Goal: Information Seeking & Learning: Find specific fact

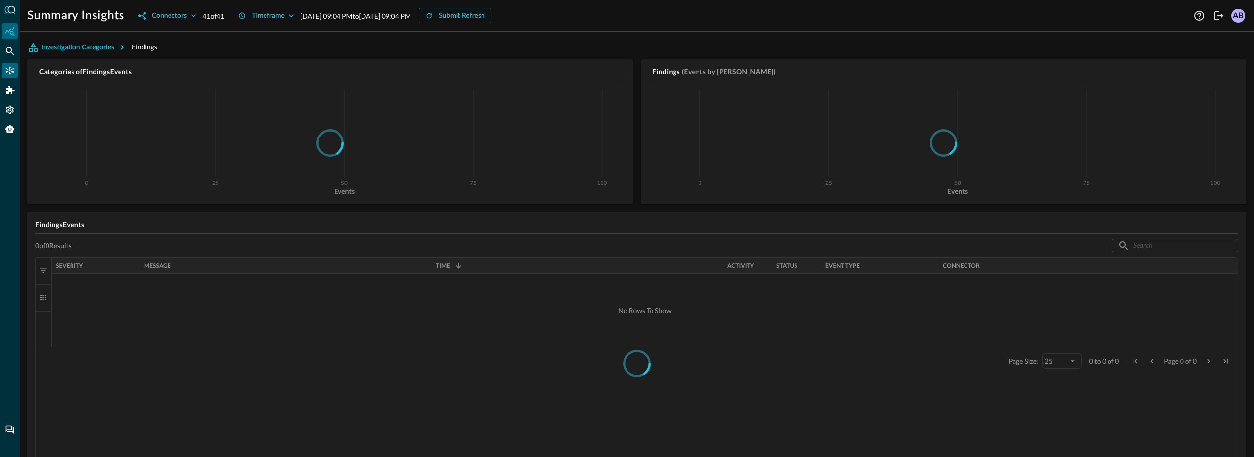
click at [13, 63] on div "Connectors" at bounding box center [10, 71] width 16 height 16
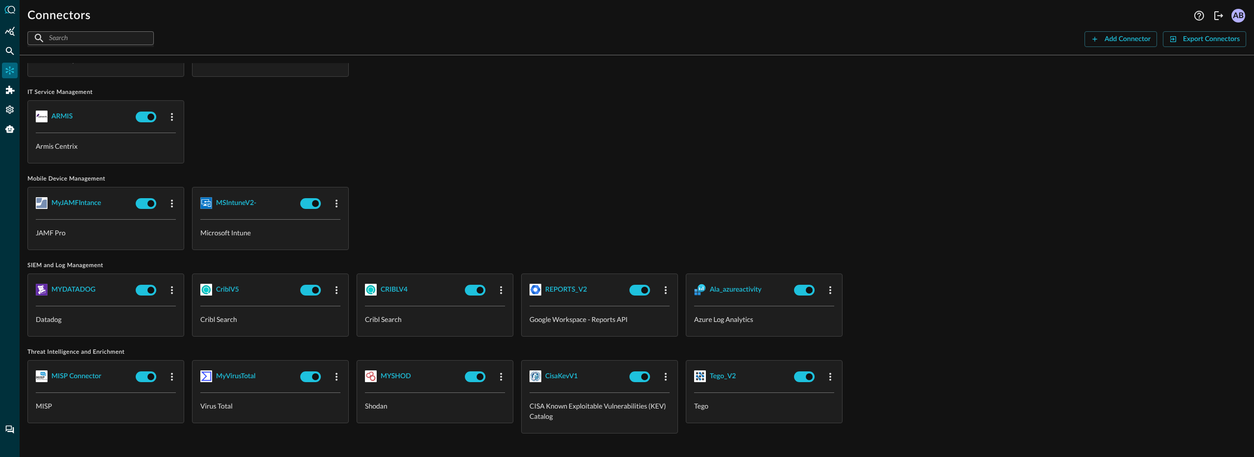
scroll to position [652, 0]
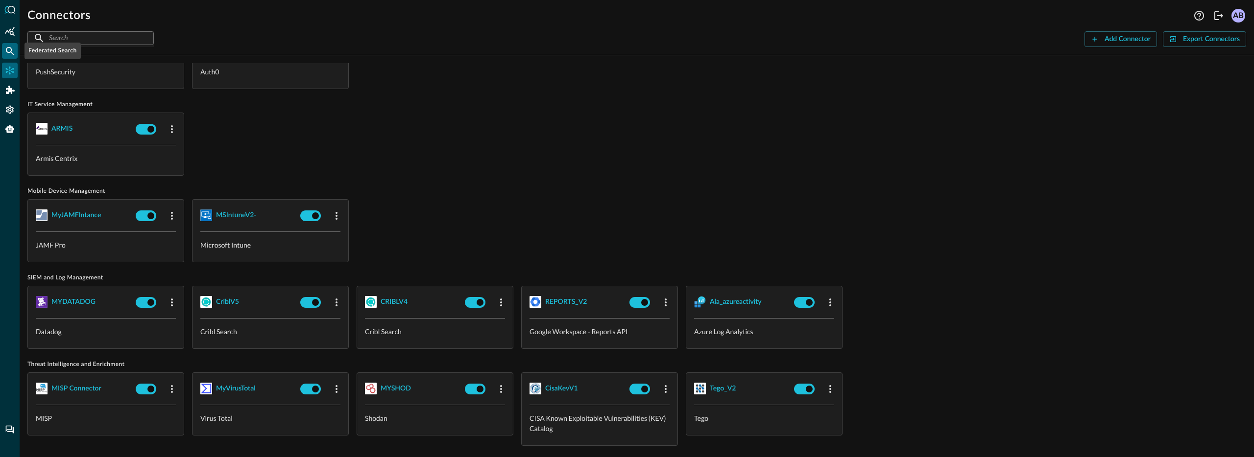
click at [8, 46] on icon "Federated Search" at bounding box center [10, 51] width 10 height 10
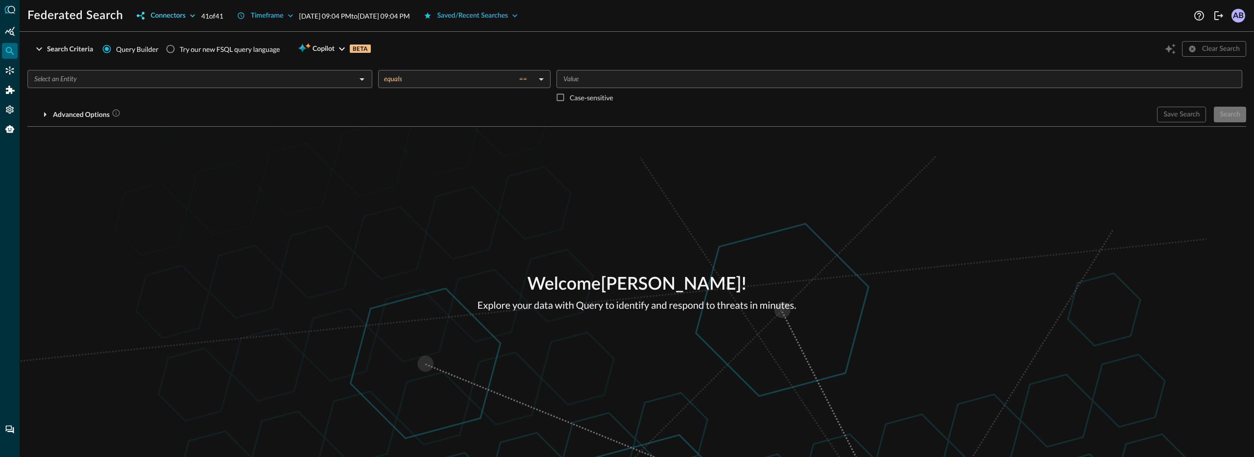
click at [180, 16] on div "Connectors" at bounding box center [167, 16] width 35 height 12
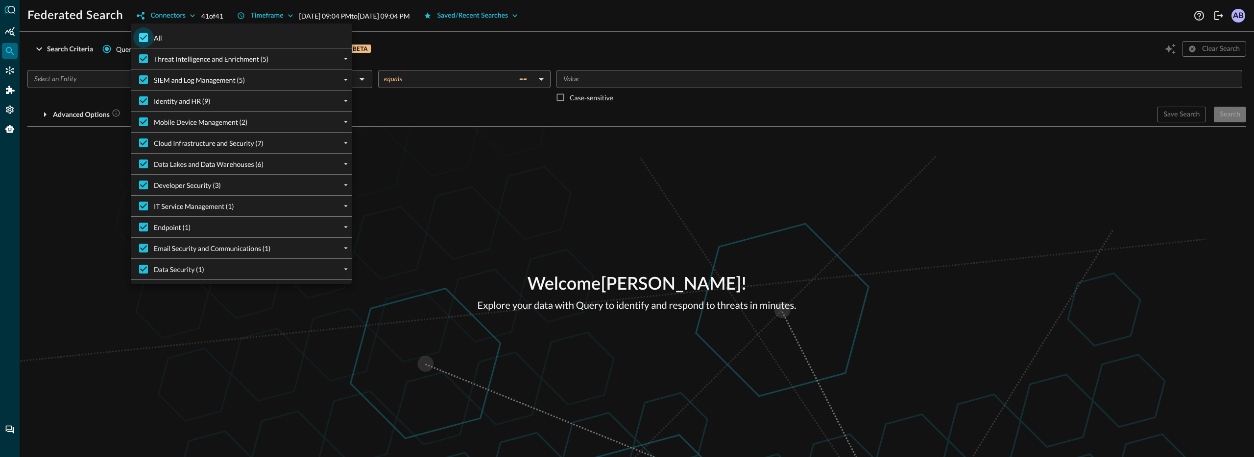
click at [148, 36] on input "All" at bounding box center [143, 37] width 21 height 21
checkbox input "false"
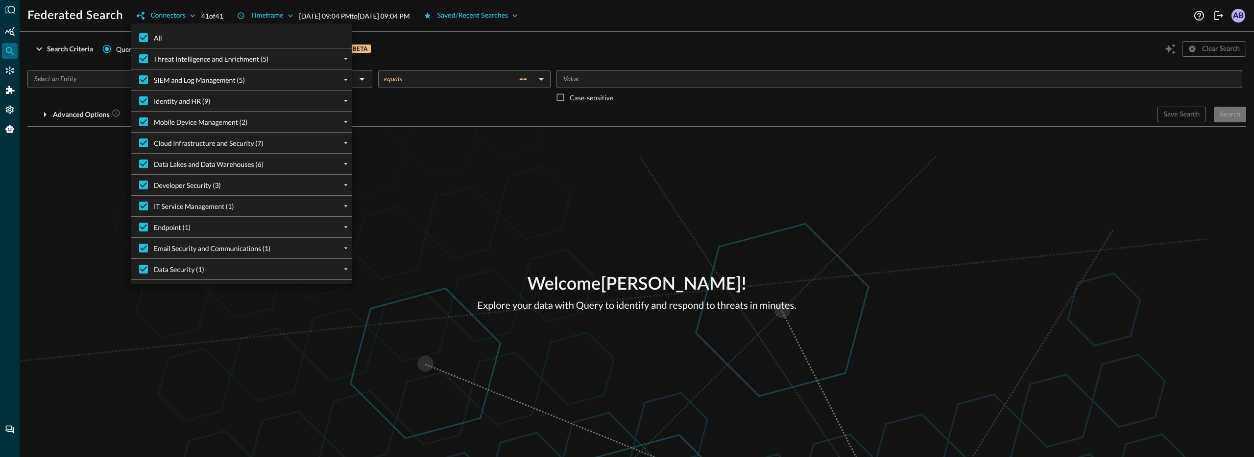
checkbox input "false"
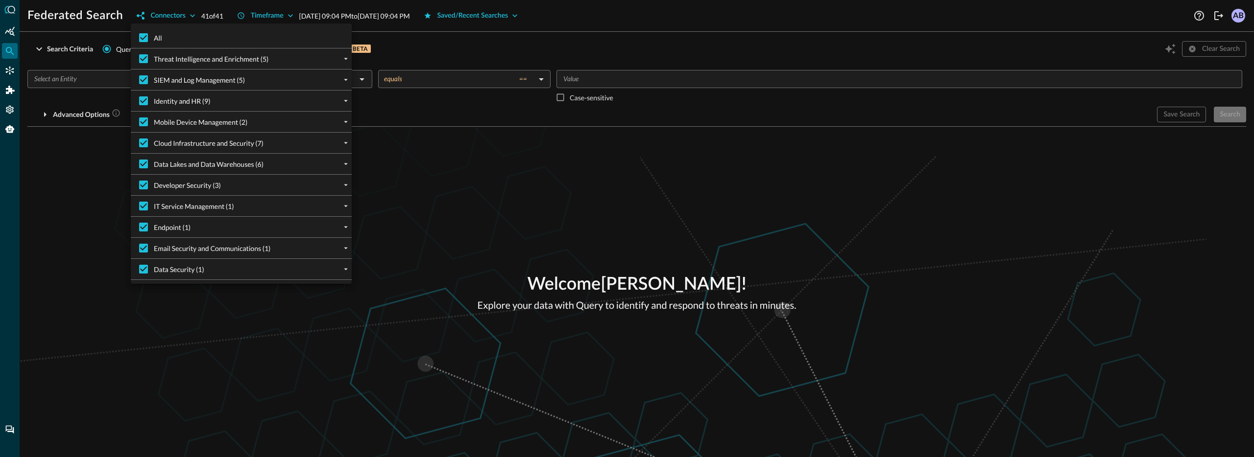
checkbox input "false"
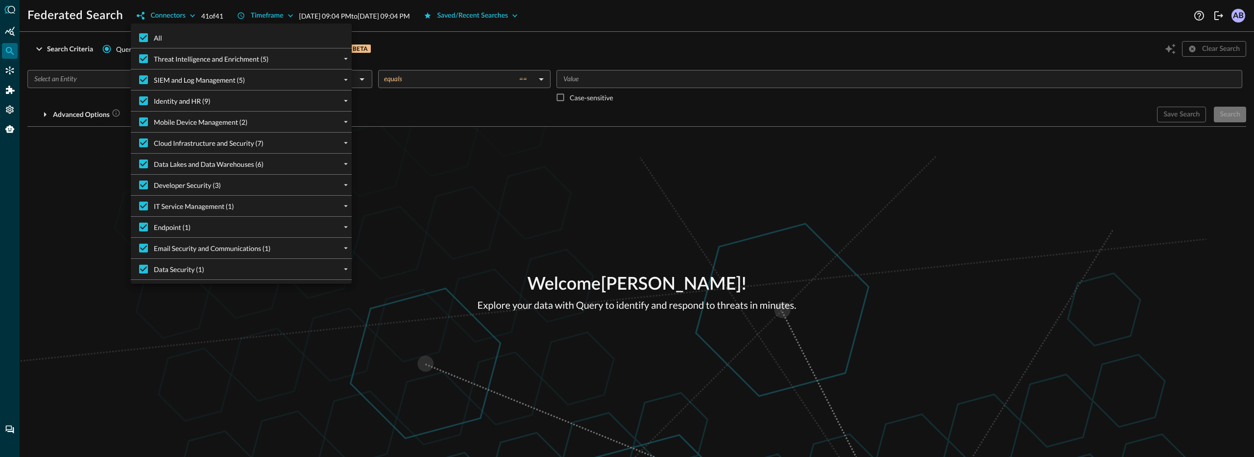
checkbox input "false"
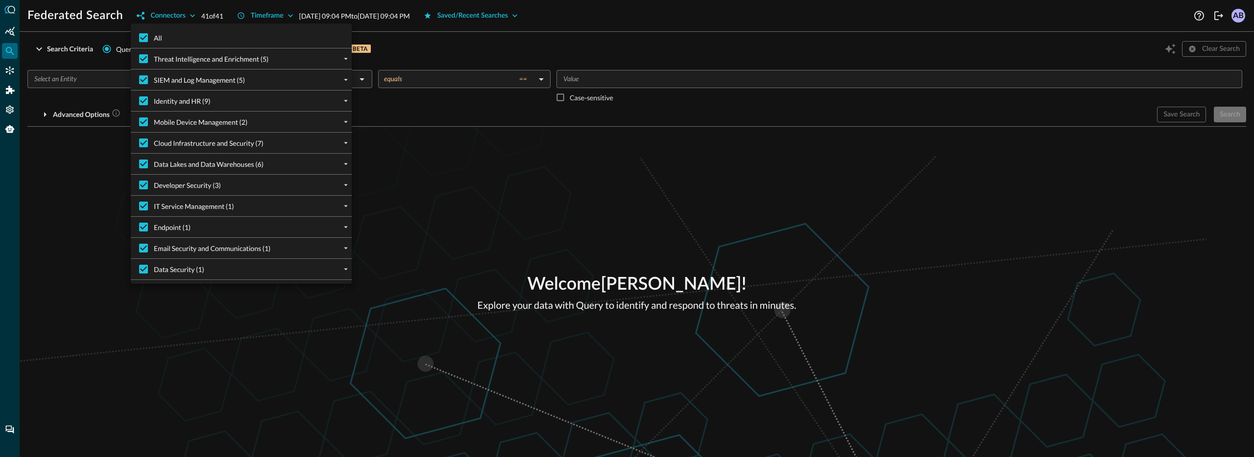
checkbox input "false"
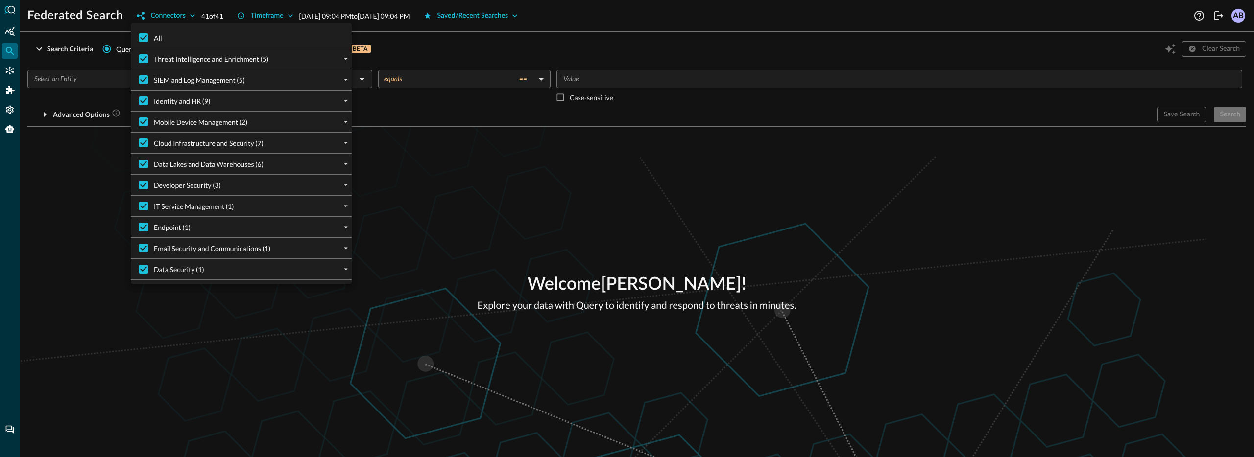
checkbox input "false"
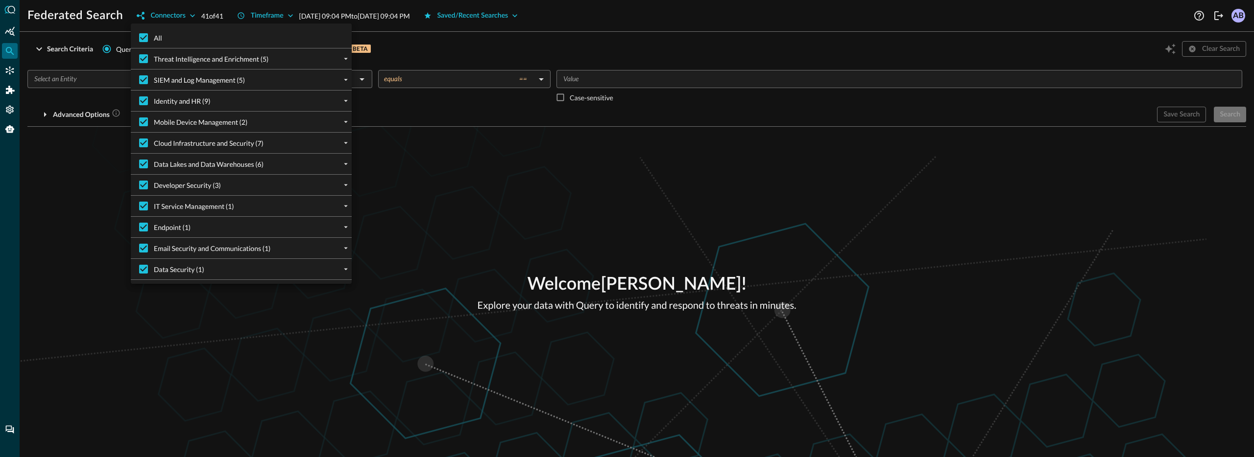
checkbox input "false"
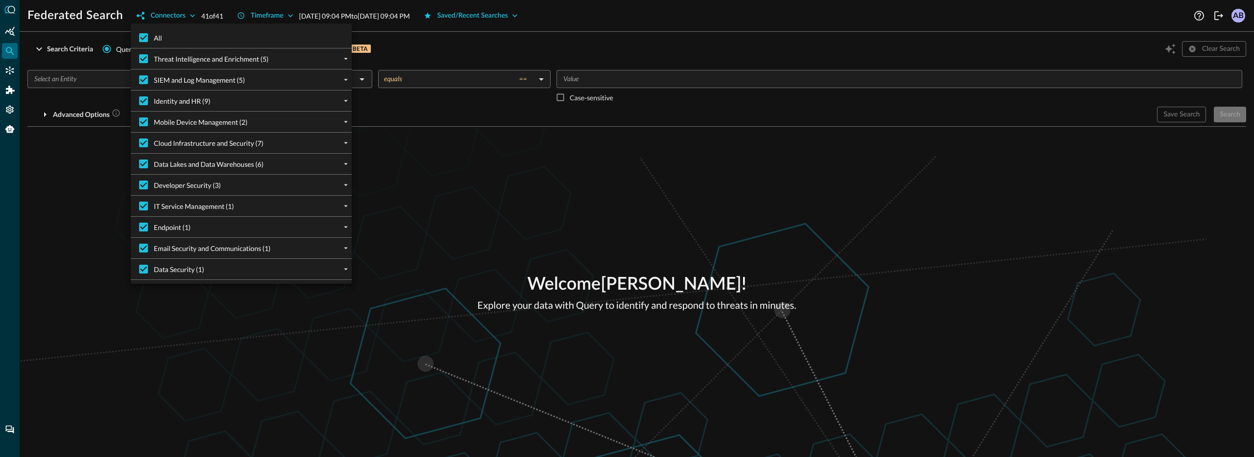
checkbox input "false"
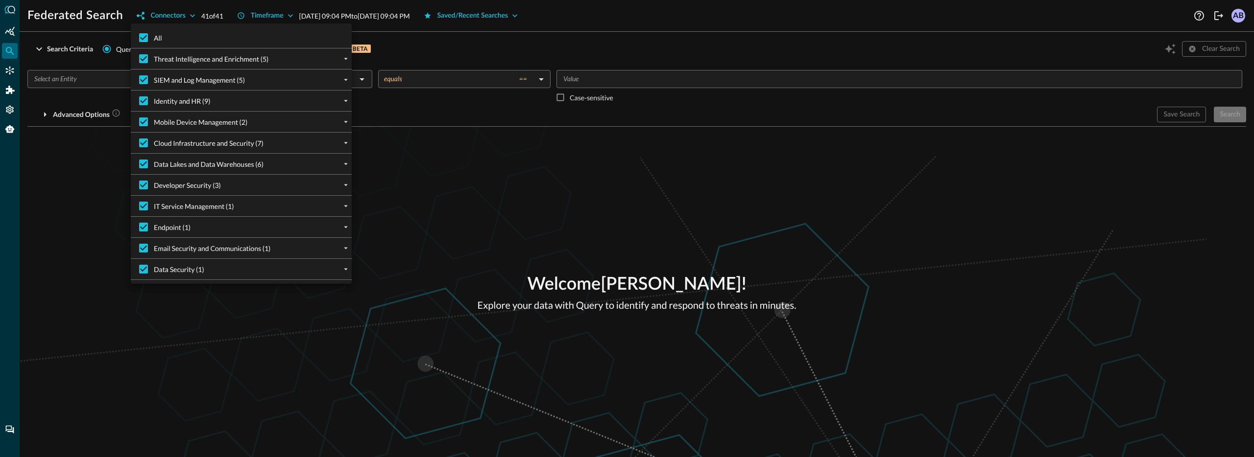
checkbox input "false"
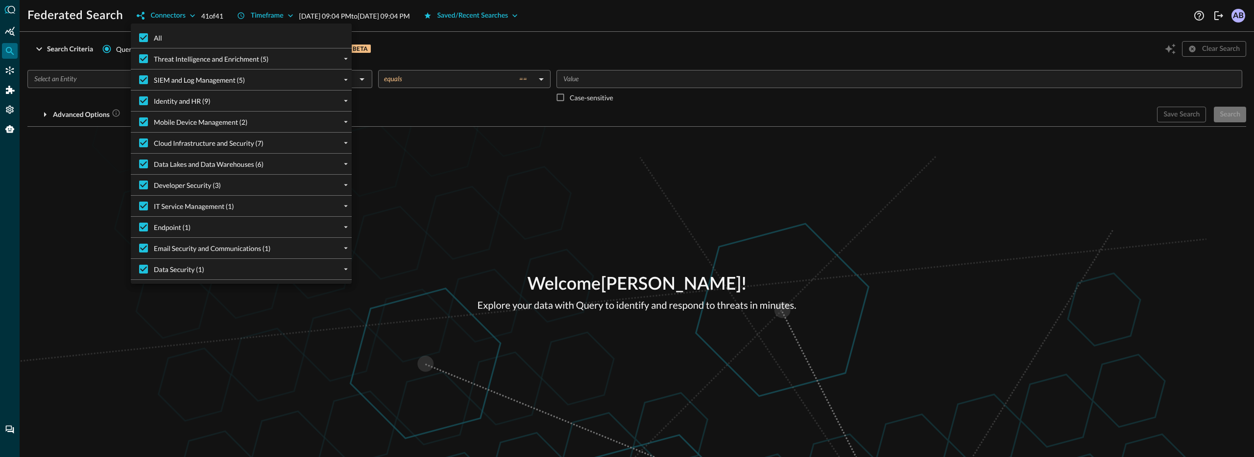
checkbox input "false"
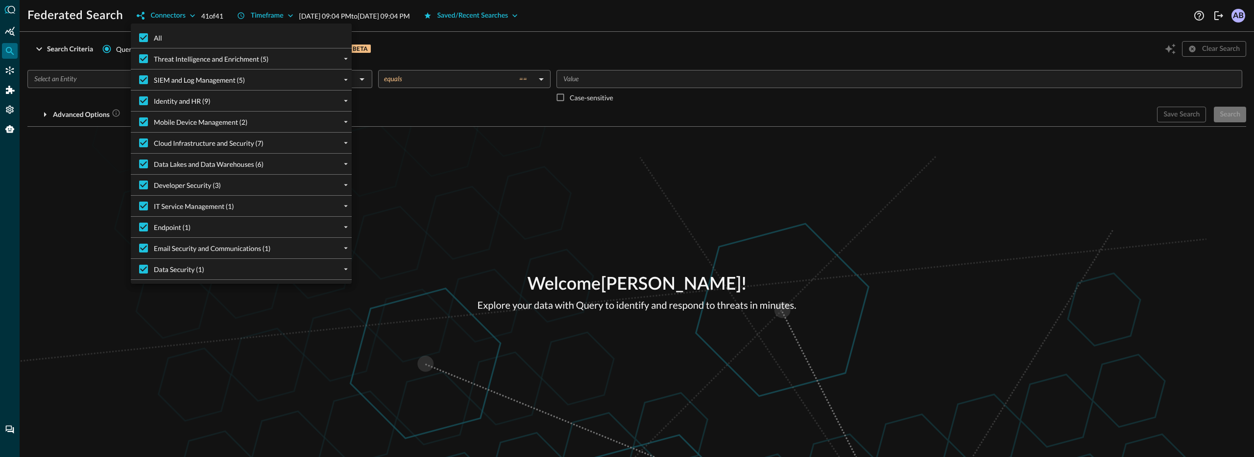
checkbox input "false"
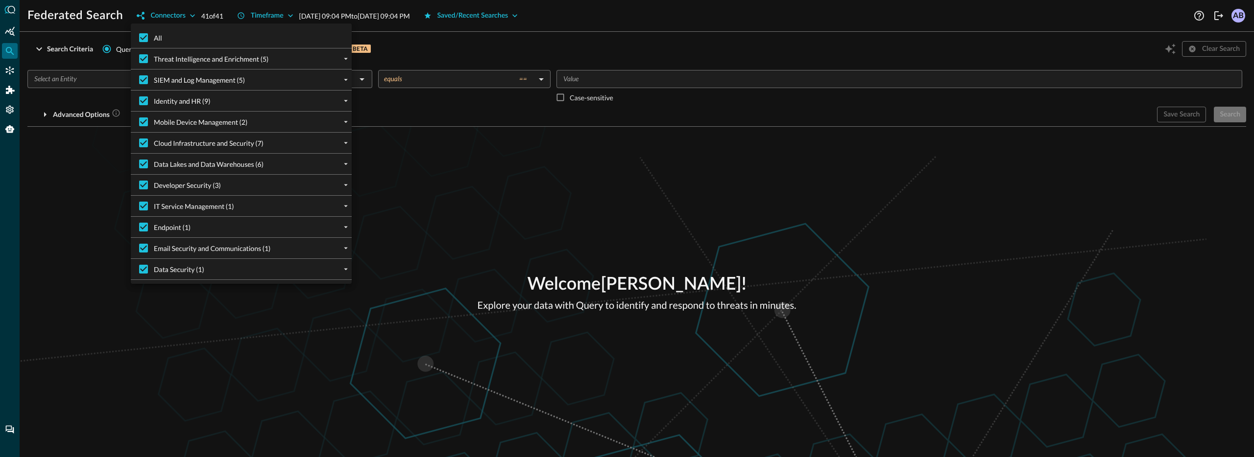
checkbox input "false"
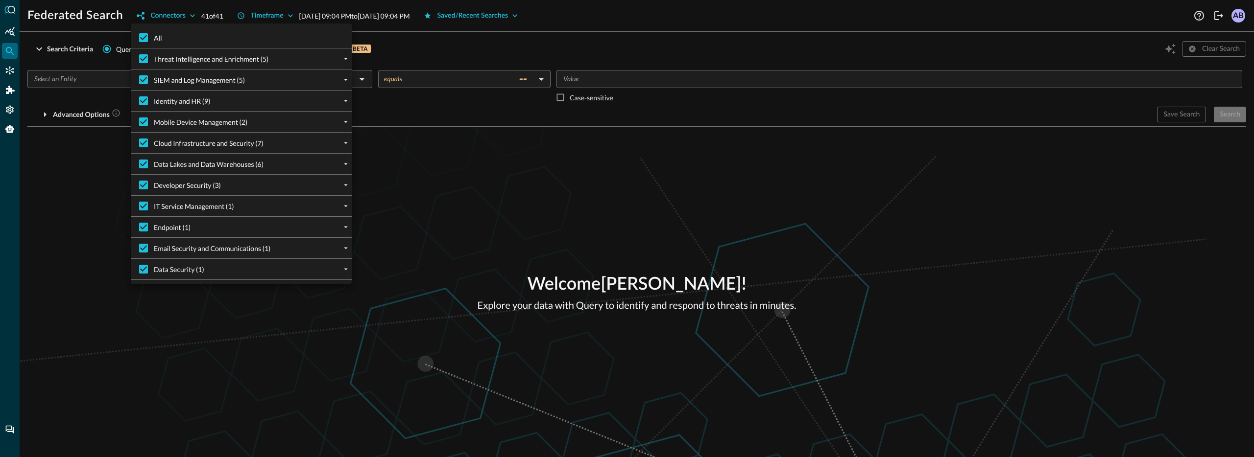
checkbox input "false"
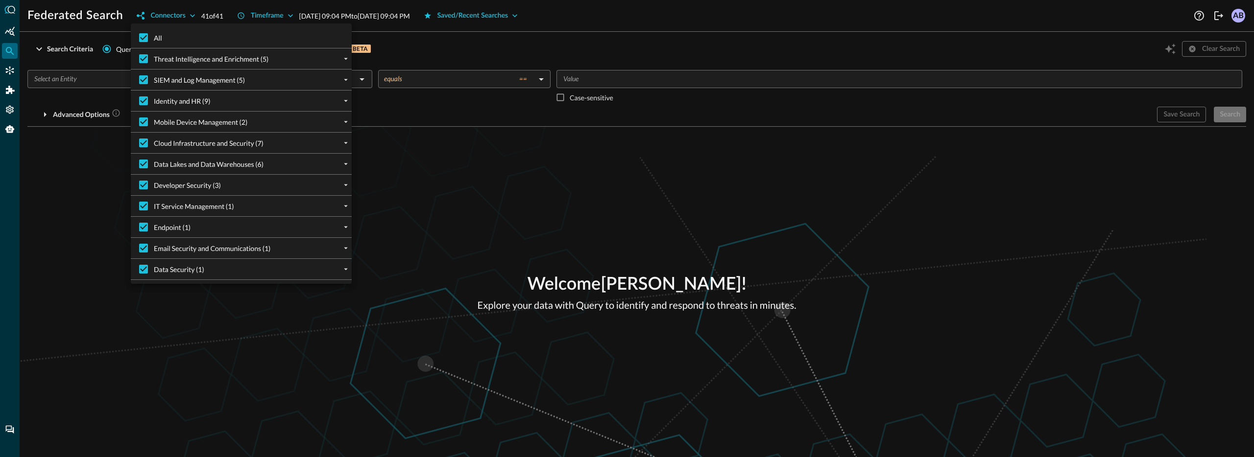
checkbox input "false"
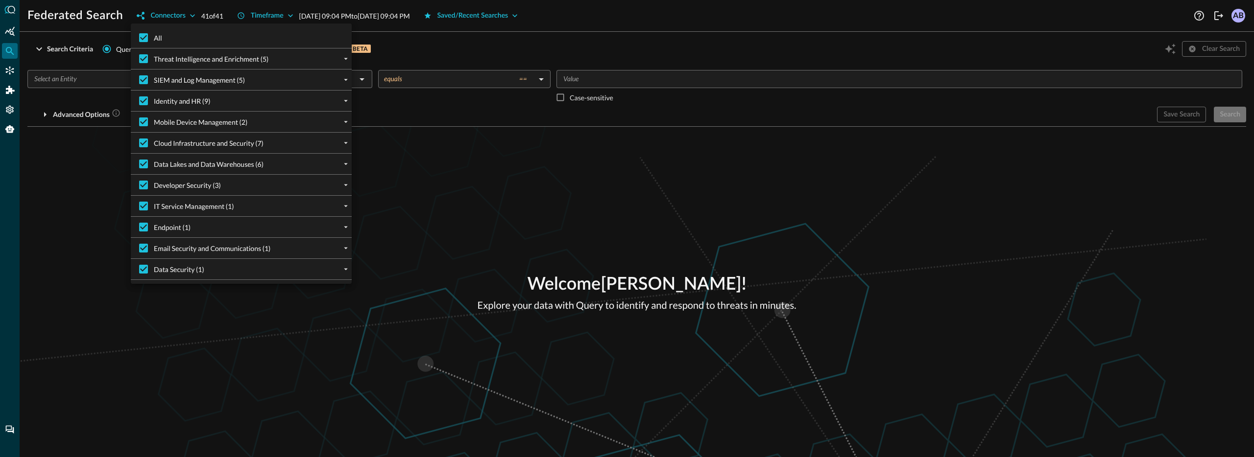
checkbox input "false"
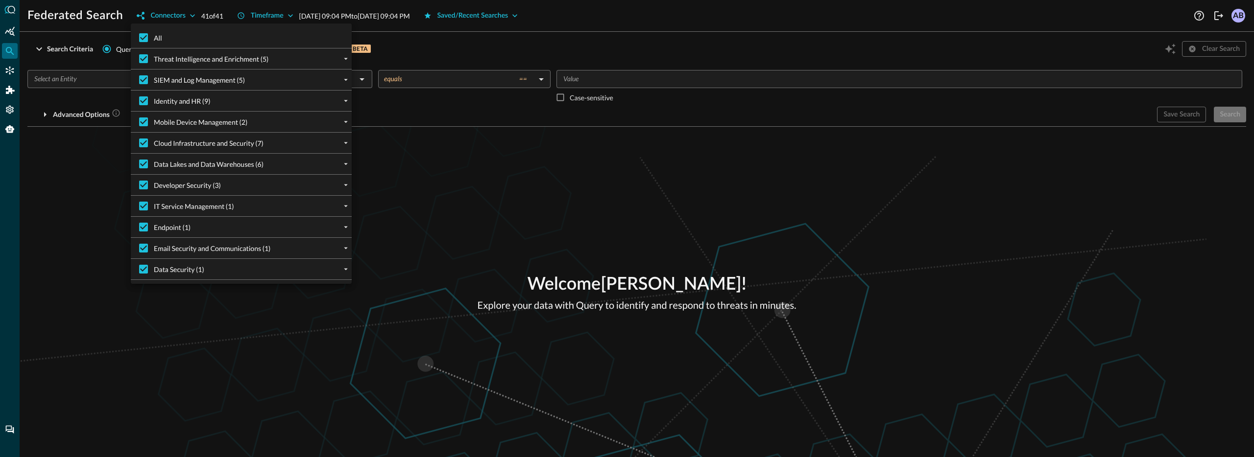
checkbox input "false"
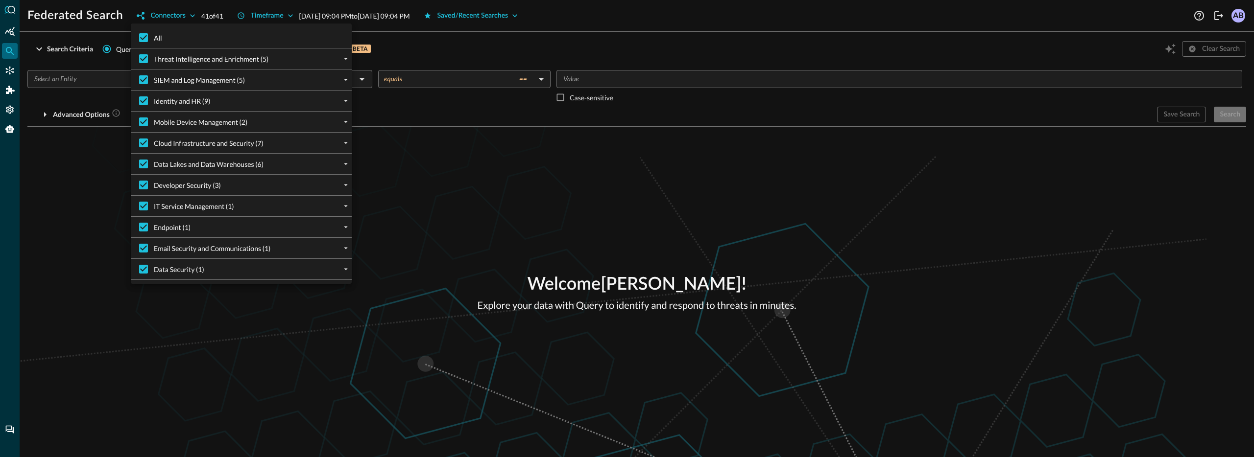
checkbox input "false"
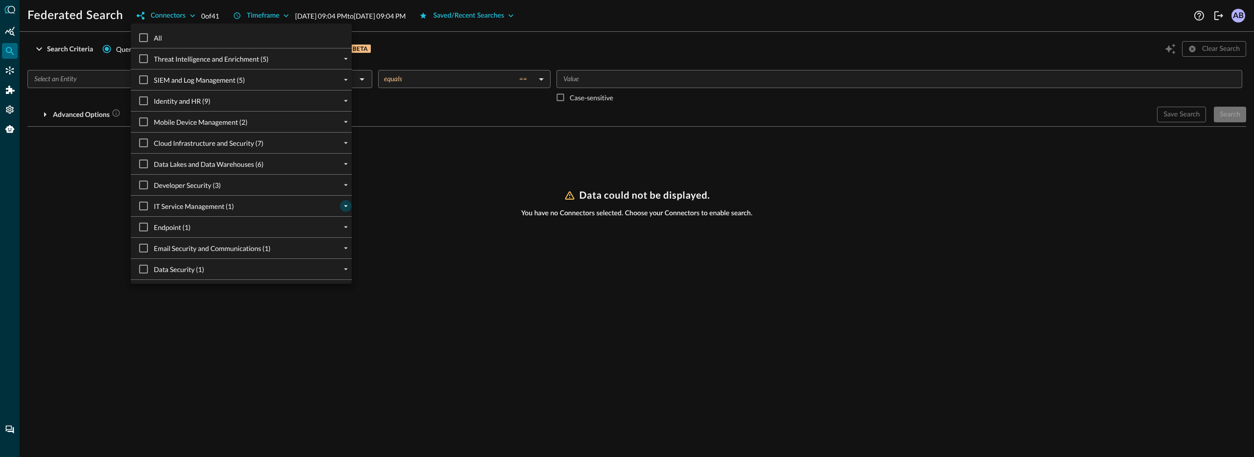
click at [343, 206] on icon "expand" at bounding box center [345, 206] width 9 height 9
click at [155, 229] on input "Armis Centrix (1)" at bounding box center [151, 226] width 21 height 21
checkbox input "true"
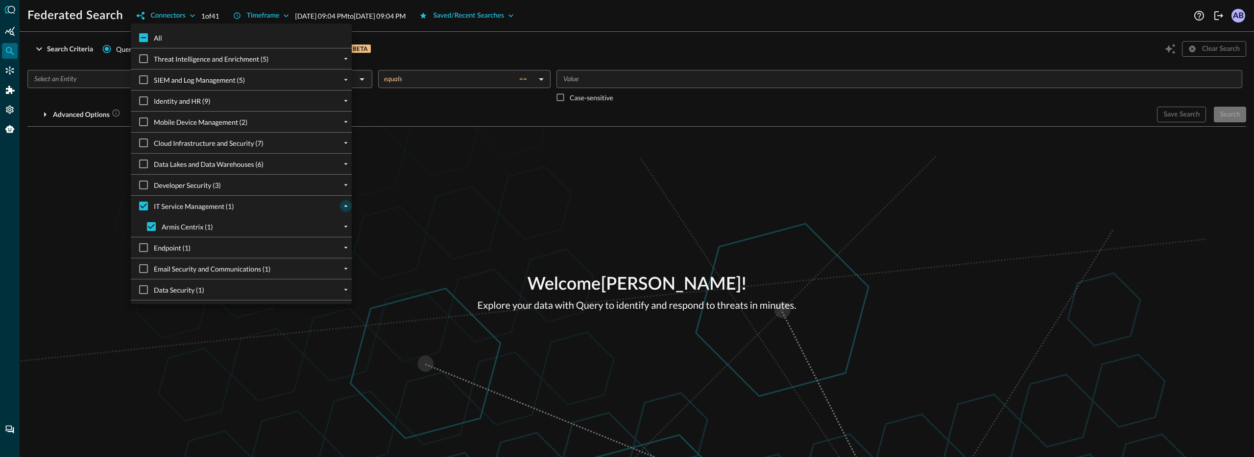
click at [407, 220] on div at bounding box center [627, 228] width 1254 height 457
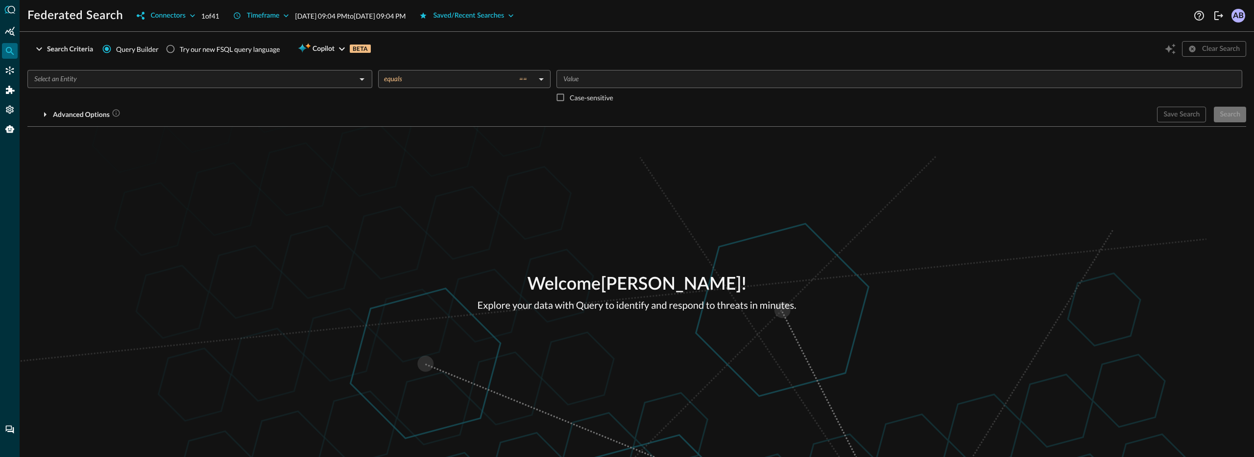
click at [169, 83] on input "text" at bounding box center [191, 79] width 323 height 12
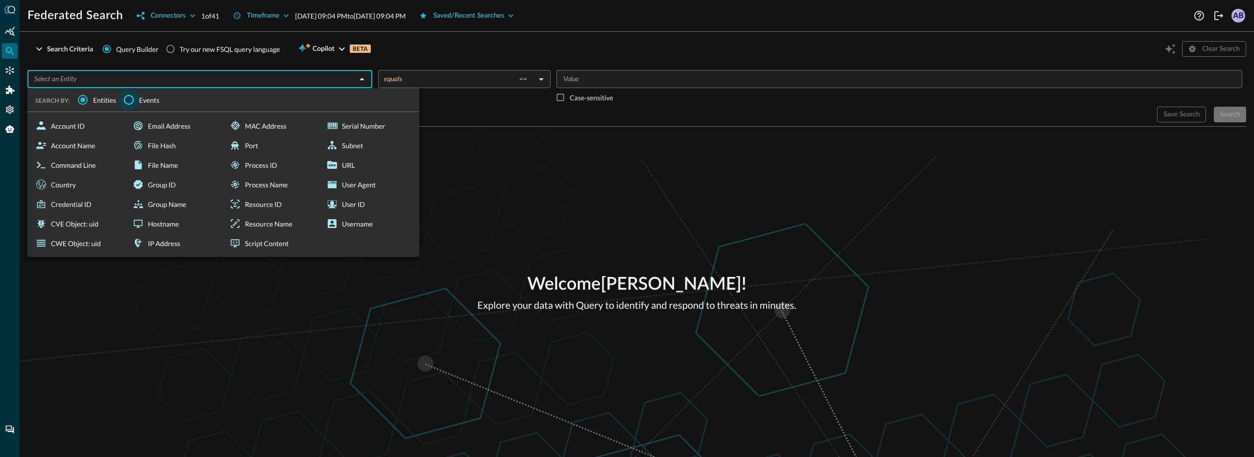
click at [132, 98] on input "Events" at bounding box center [129, 100] width 21 height 21
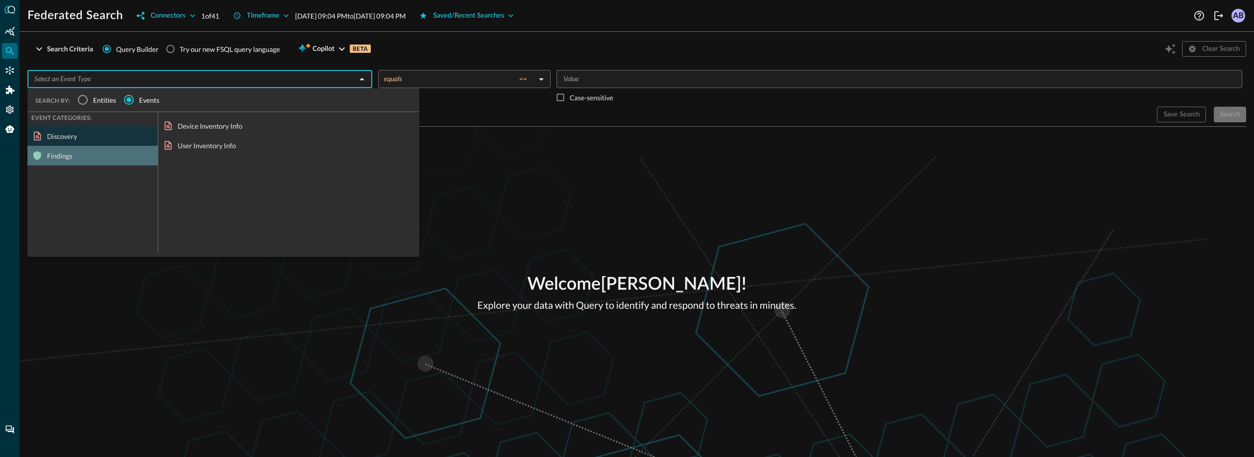
click at [93, 154] on div "Findings" at bounding box center [92, 156] width 130 height 20
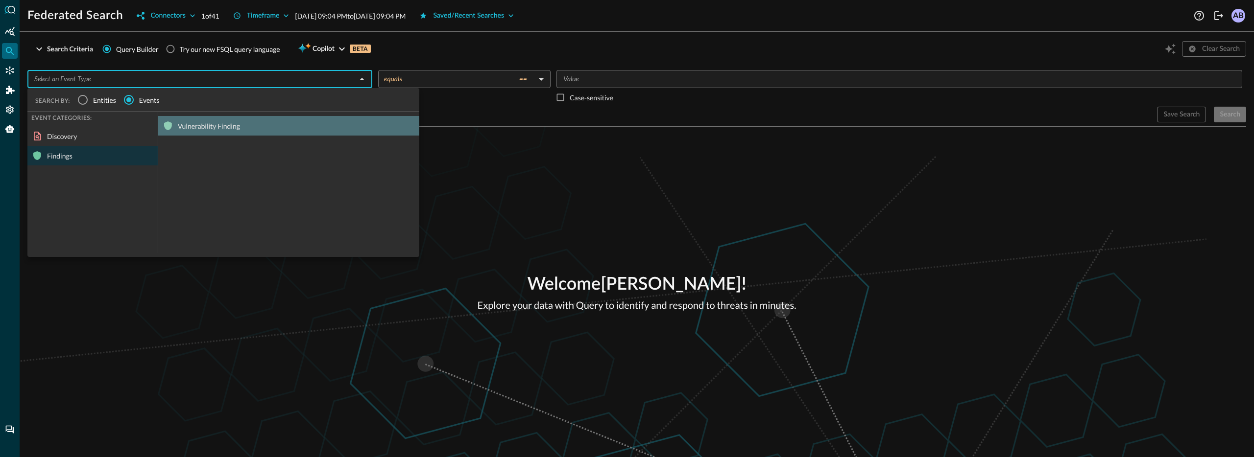
click at [197, 122] on div "Vulnerability Finding" at bounding box center [288, 126] width 261 height 20
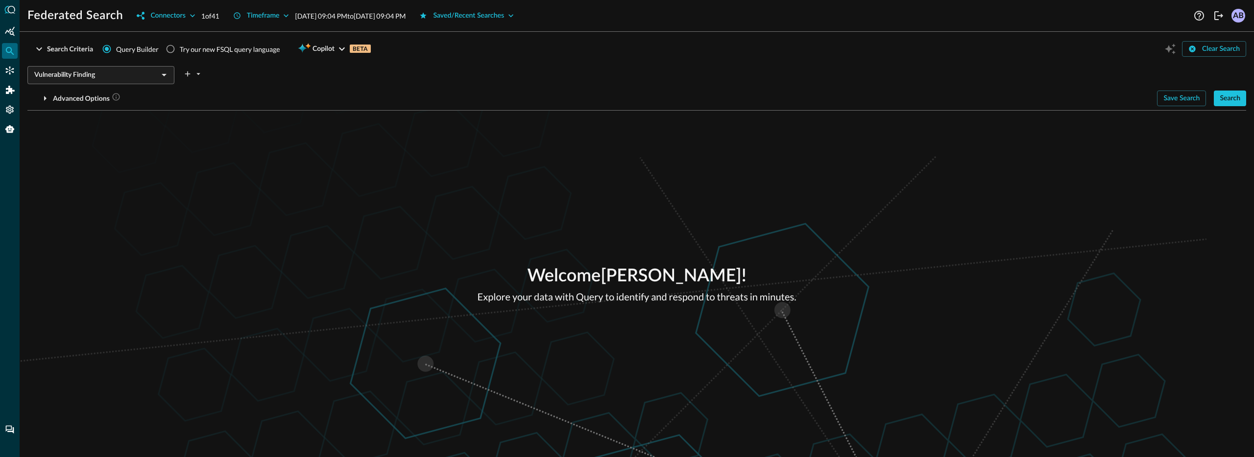
click at [505, 141] on div "Welcome [PERSON_NAME] ! Explore your data with Query to identify and respond to…" at bounding box center [637, 284] width 1234 height 347
click at [288, 16] on icon "button" at bounding box center [286, 15] width 5 height 3
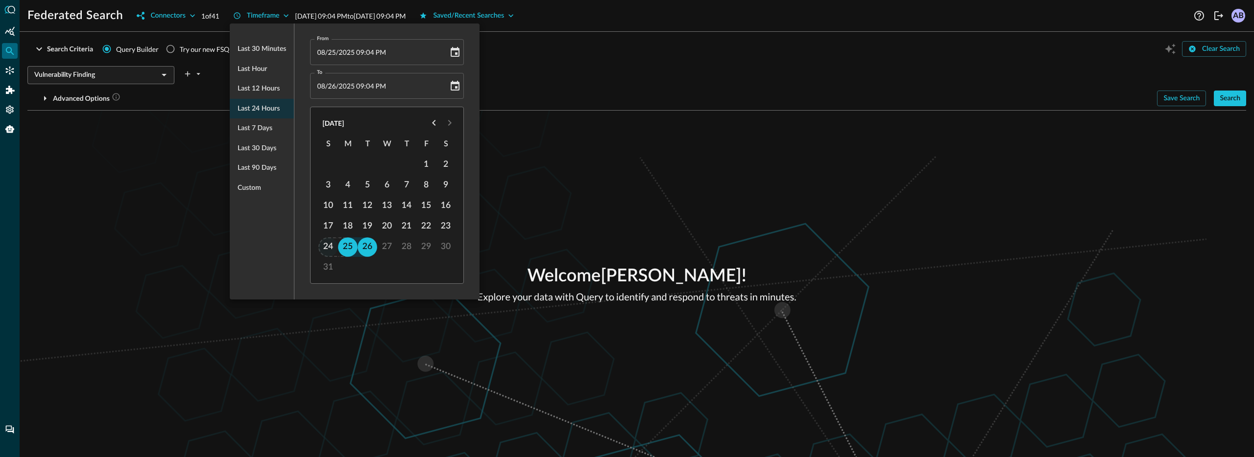
click at [330, 238] on button "24" at bounding box center [329, 247] width 20 height 20
type input "[DATE] 09:04 PM"
click at [531, 212] on div at bounding box center [627, 228] width 1254 height 457
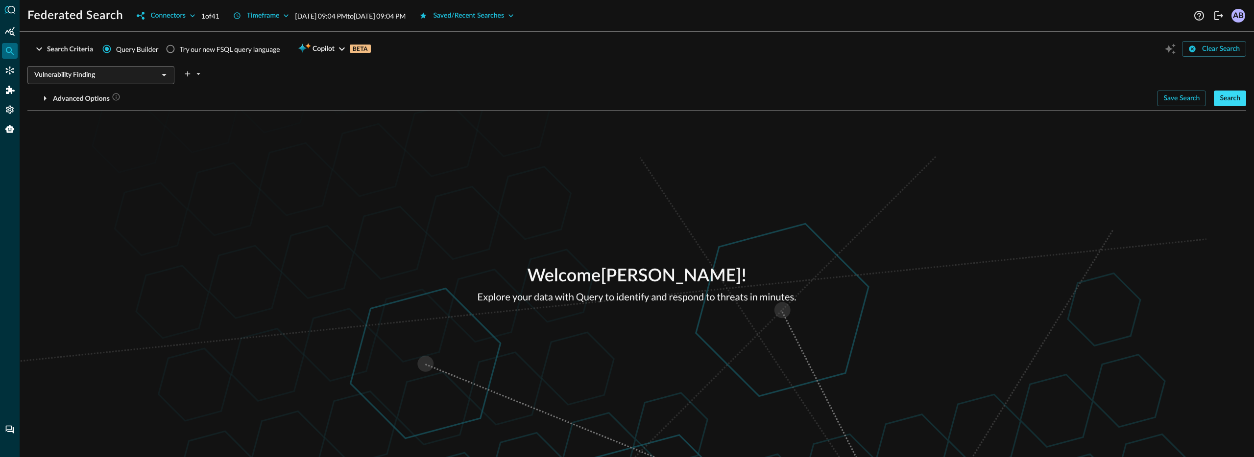
click at [1234, 103] on div "Search" at bounding box center [1229, 99] width 21 height 12
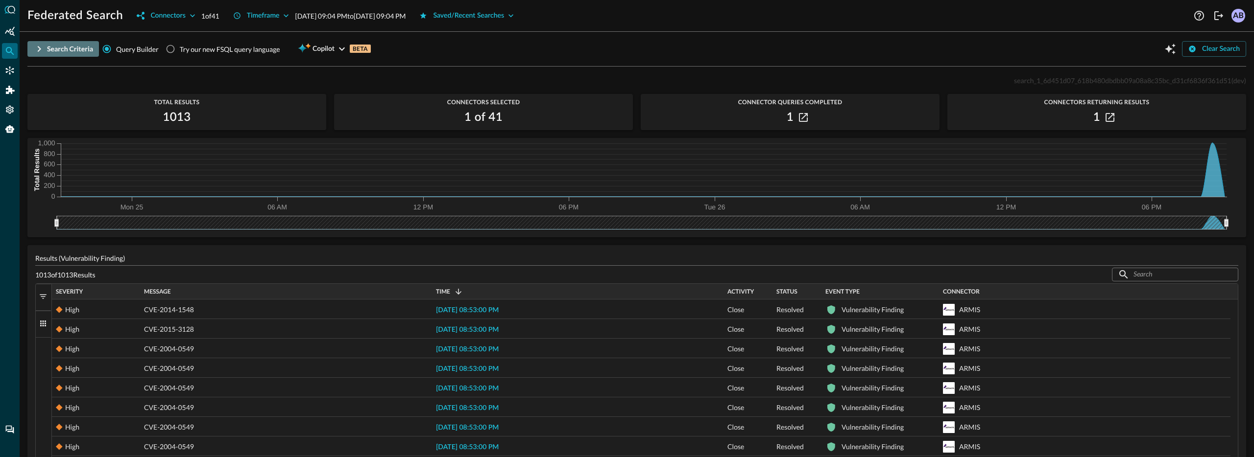
click at [38, 49] on icon "button" at bounding box center [39, 49] width 12 height 12
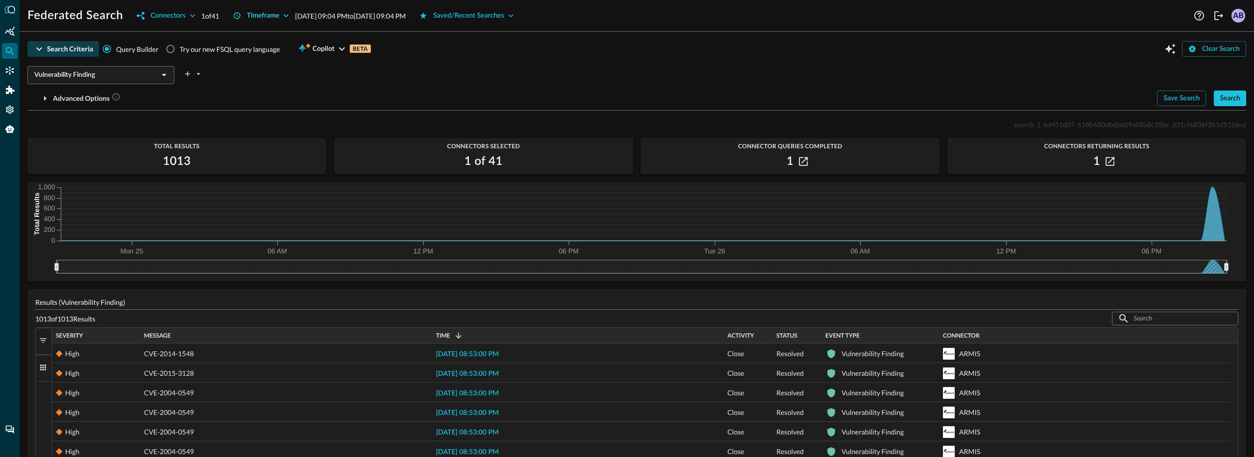
click at [283, 15] on button "Timeframe" at bounding box center [261, 16] width 68 height 16
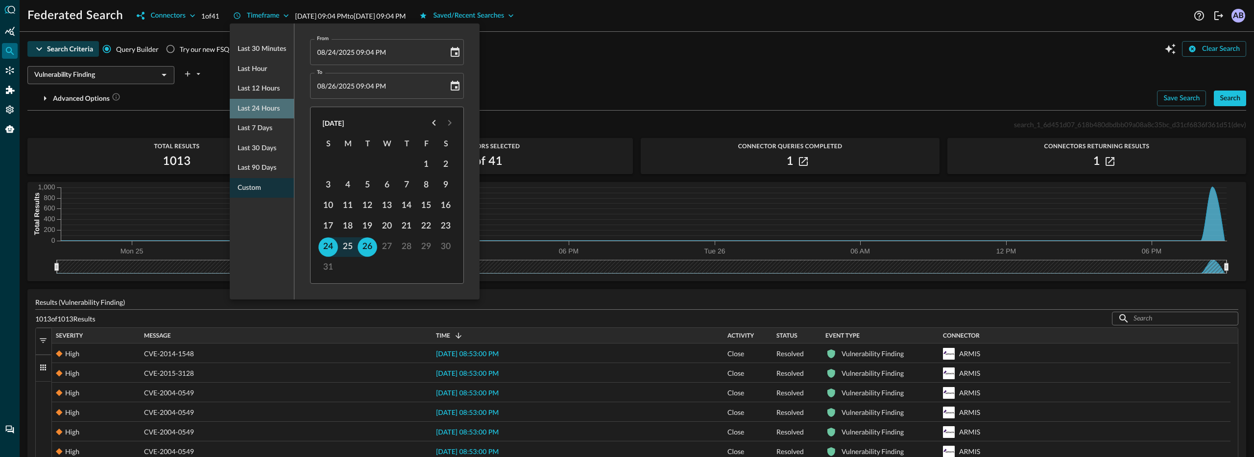
click at [262, 108] on span "Last 24 hours" at bounding box center [258, 109] width 42 height 12
type input "[DATE] 09:28 PM"
click at [537, 86] on div at bounding box center [627, 228] width 1254 height 457
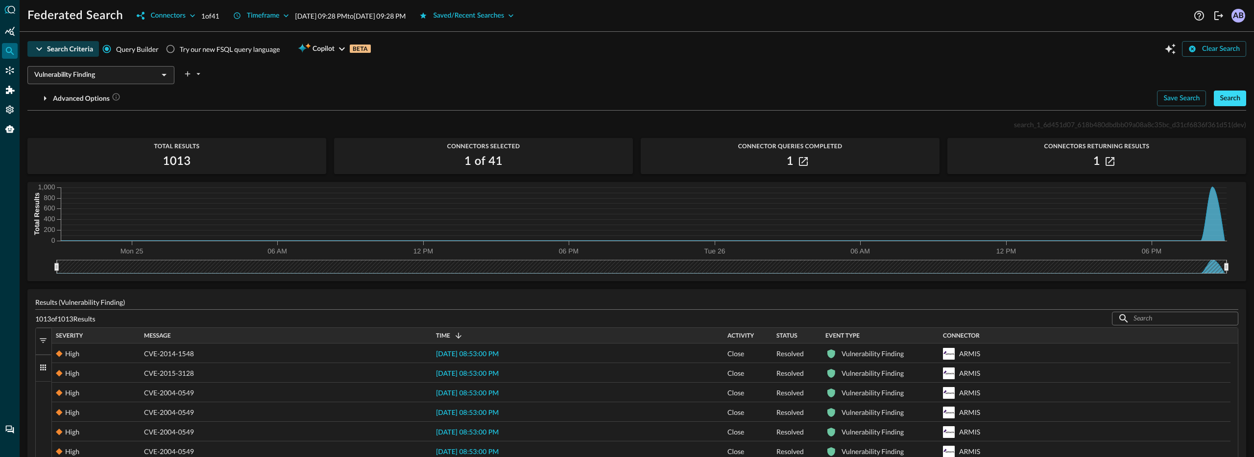
click at [1223, 96] on div "Search" at bounding box center [1229, 99] width 21 height 12
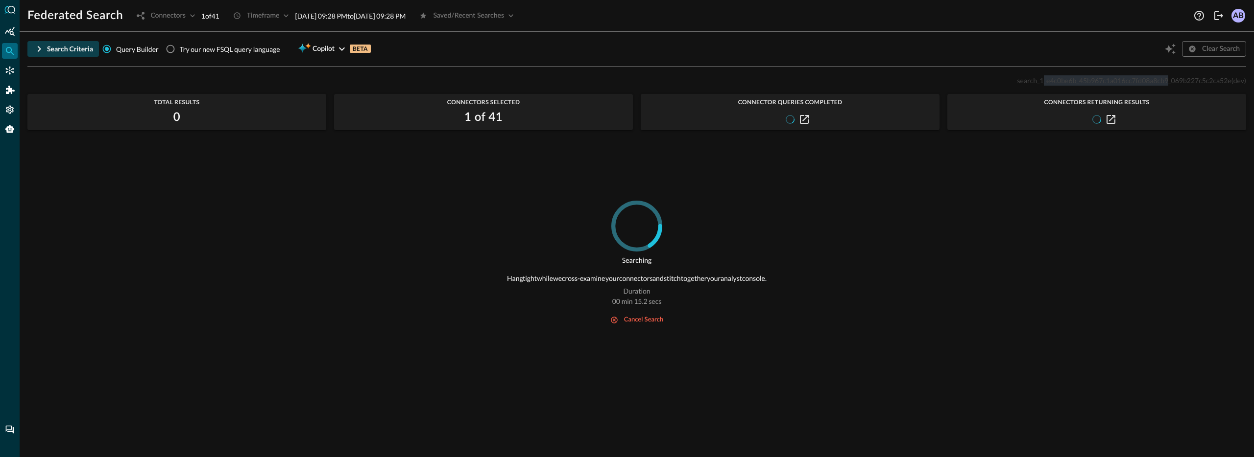
drag, startPoint x: 1040, startPoint y: 80, endPoint x: 1165, endPoint y: 85, distance: 125.4
click at [1165, 85] on p "search_1_e4c0be6b_45b967c1a016cc7fd08a8cb9_069b227c5c2ca52e (dev)" at bounding box center [1131, 80] width 229 height 10
click at [1072, 77] on span "search_1_e4c0be6b_45b967c1a016cc7fd08a8cb9_069b227c5c2ca52e" at bounding box center [1124, 80] width 214 height 8
drag, startPoint x: 1039, startPoint y: 81, endPoint x: 1165, endPoint y: 82, distance: 126.3
click at [1165, 82] on span "search_1_e4c0be6b_45b967c1a016cc7fd08a8cb9_069b227c5c2ca52e" at bounding box center [1124, 80] width 214 height 8
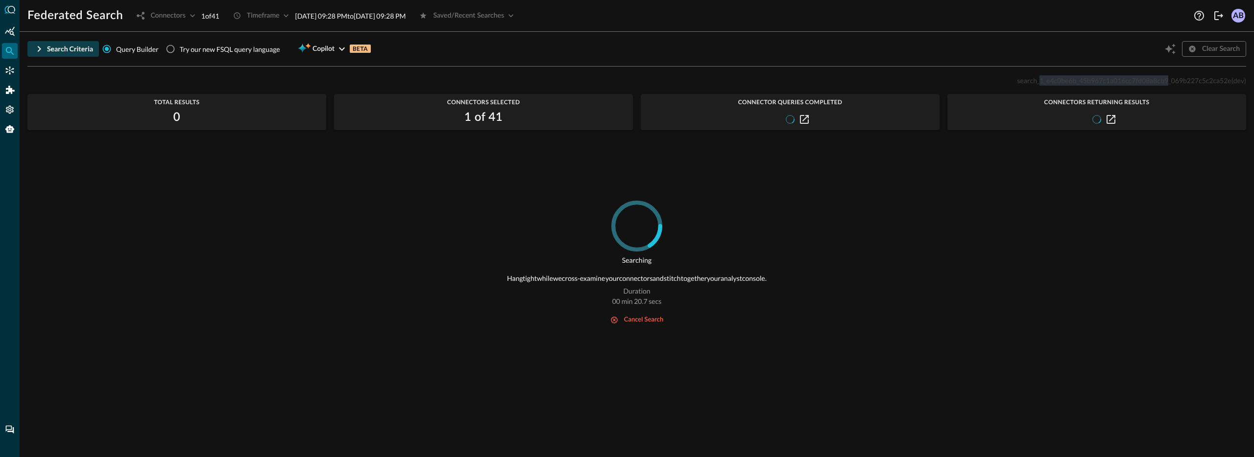
copy span "1_e4c0be6b_45b967c1a016cc7fd08a8cb9"
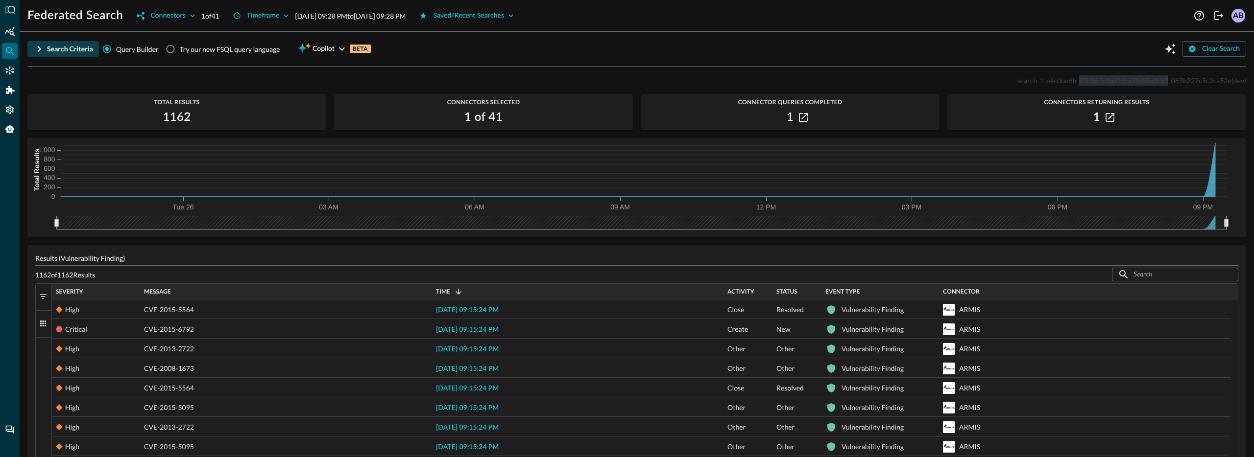
drag, startPoint x: 1159, startPoint y: 82, endPoint x: 1071, endPoint y: 84, distance: 88.2
click at [1071, 84] on span "search_1_e4c0be6b_45b967c1a016cc7fd08a8cb9_069b227c5c2ca52e" at bounding box center [1124, 80] width 214 height 8
copy span "45b967c1a016cc7fd08a8cb9"
click at [64, 46] on div "Search Criteria" at bounding box center [70, 49] width 46 height 12
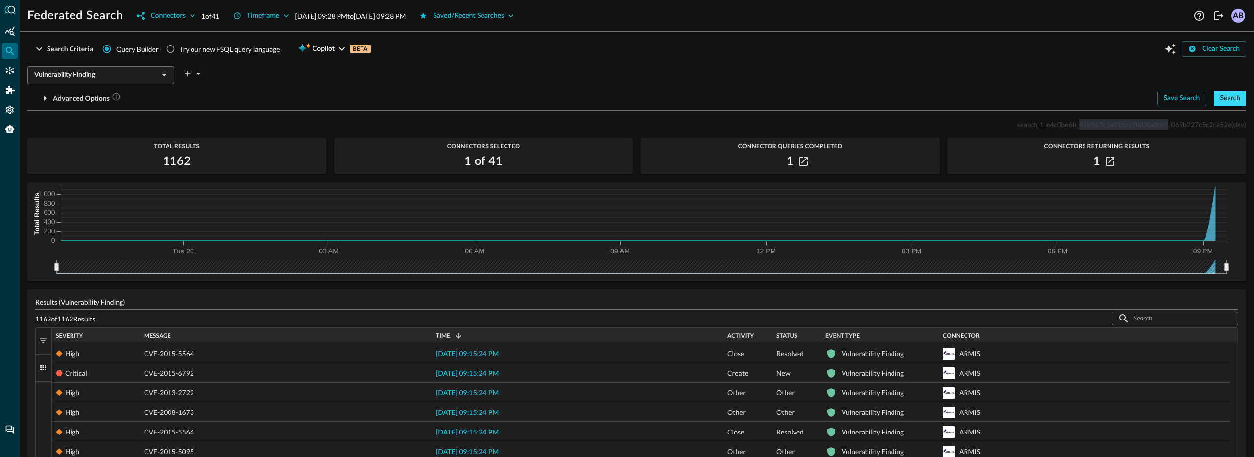
click at [1229, 101] on div "Search" at bounding box center [1229, 99] width 21 height 12
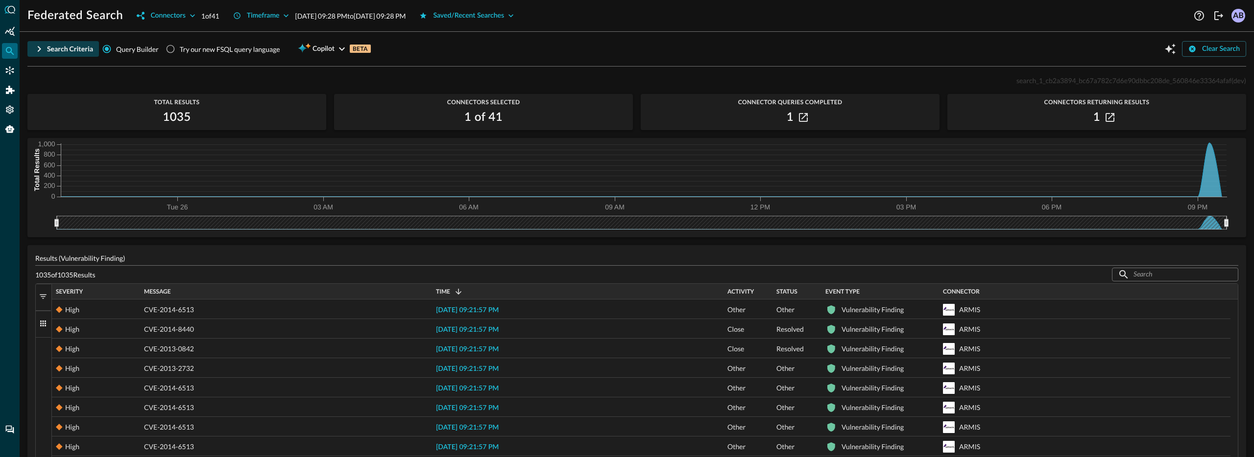
drag, startPoint x: 66, startPoint y: 43, endPoint x: 75, endPoint y: 43, distance: 8.8
click at [66, 43] on div "Search Criteria" at bounding box center [70, 49] width 46 height 12
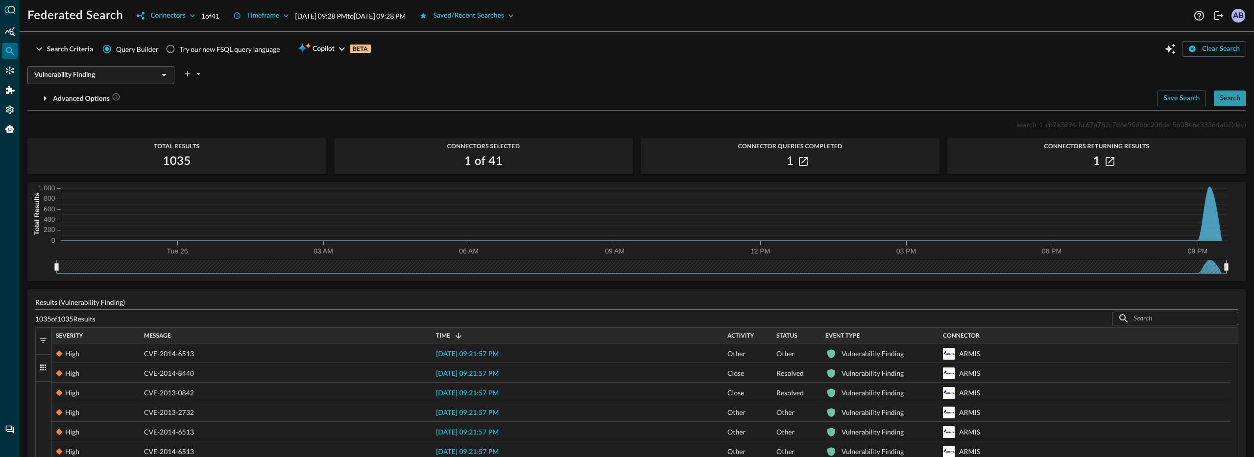
click at [1234, 96] on button "Search" at bounding box center [1229, 99] width 32 height 16
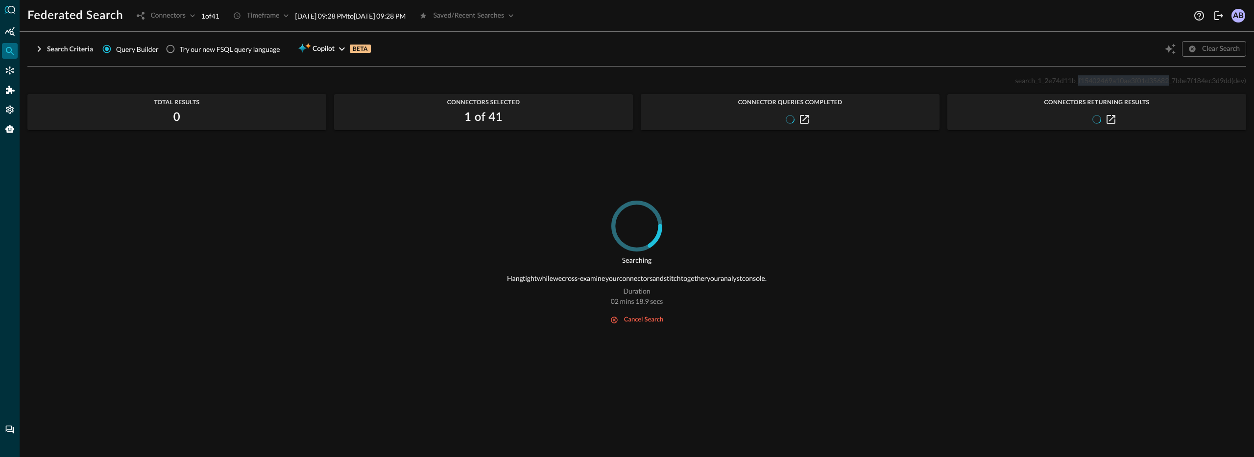
drag, startPoint x: 1077, startPoint y: 81, endPoint x: 1166, endPoint y: 82, distance: 89.1
click at [1166, 82] on span "search_1_2e74d11b_f15402469a10ae3f01d35682_7bbe7f184ec3d9dd" at bounding box center [1123, 80] width 216 height 8
copy span "f15402469a10ae3f01d35682"
